Goal: Find specific page/section: Find specific page/section

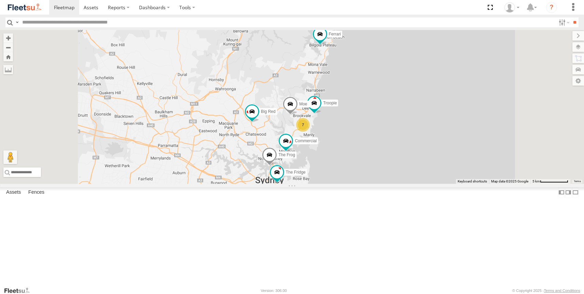
click at [0, 0] on div at bounding box center [0, 0] width 0 height 0
click at [0, 0] on span at bounding box center [0, 0] width 0 height 0
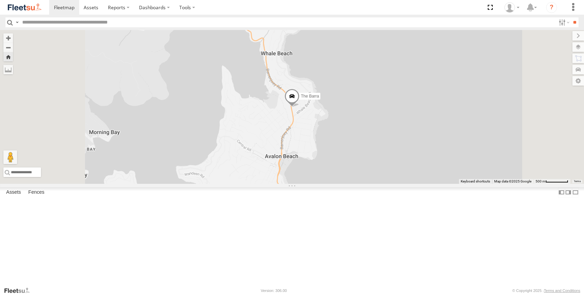
click at [0, 0] on div "All Assets" at bounding box center [0, 0] width 0 height 0
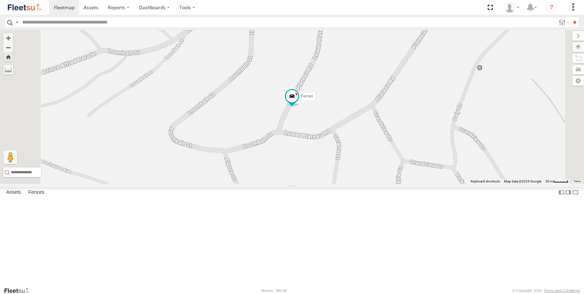
scroll to position [42, 0]
click at [0, 0] on div "All Assets" at bounding box center [0, 0] width 0 height 0
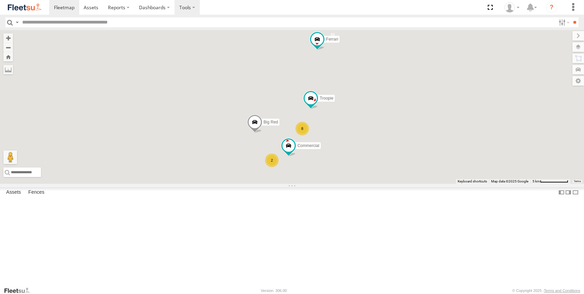
scroll to position [0, 0]
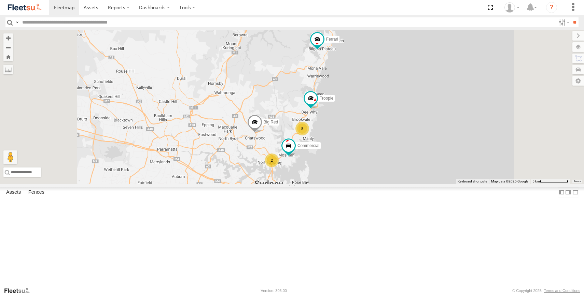
click at [0, 0] on div "Big Red" at bounding box center [0, 0] width 0 height 0
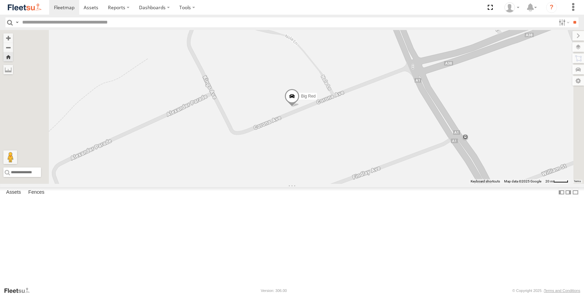
scroll to position [42, 0]
